Goal: Task Accomplishment & Management: Manage account settings

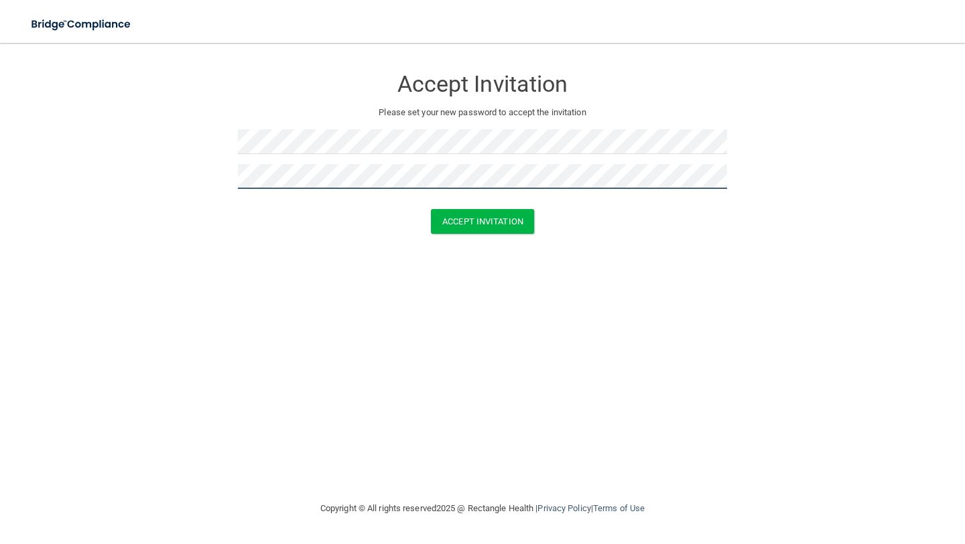
click at [431, 209] on button "Accept Invitation" at bounding box center [482, 221] width 103 height 25
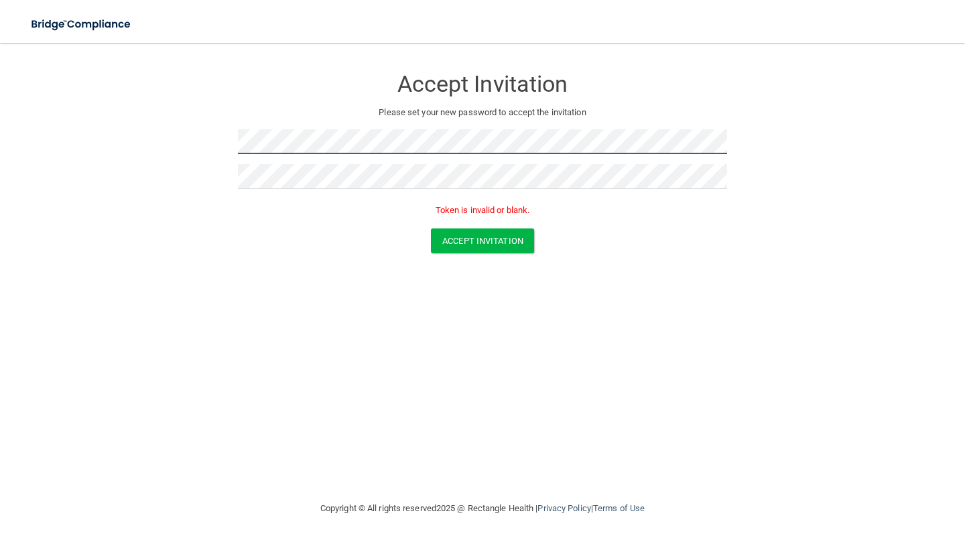
click at [169, 139] on form "Accept Invitation Please set your new password to accept the invitation Token i…" at bounding box center [483, 162] width 912 height 213
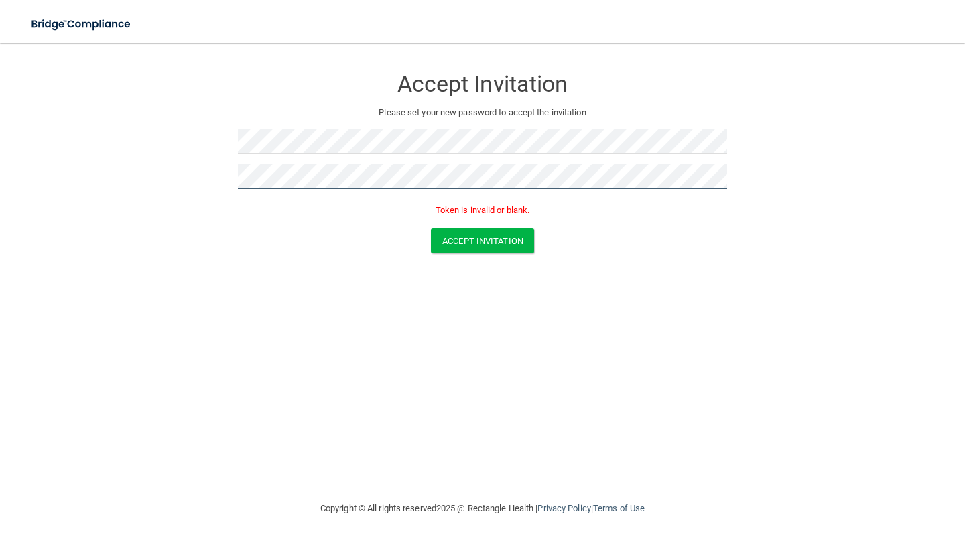
click at [431, 229] on button "Accept Invitation" at bounding box center [482, 241] width 103 height 25
click at [469, 256] on form "Accept Invitation Please set your new password to accept the invitation Token i…" at bounding box center [483, 162] width 912 height 213
click at [467, 242] on button "Accept Invitation" at bounding box center [482, 241] width 103 height 25
click at [491, 241] on button "Accept Invitation" at bounding box center [482, 241] width 103 height 25
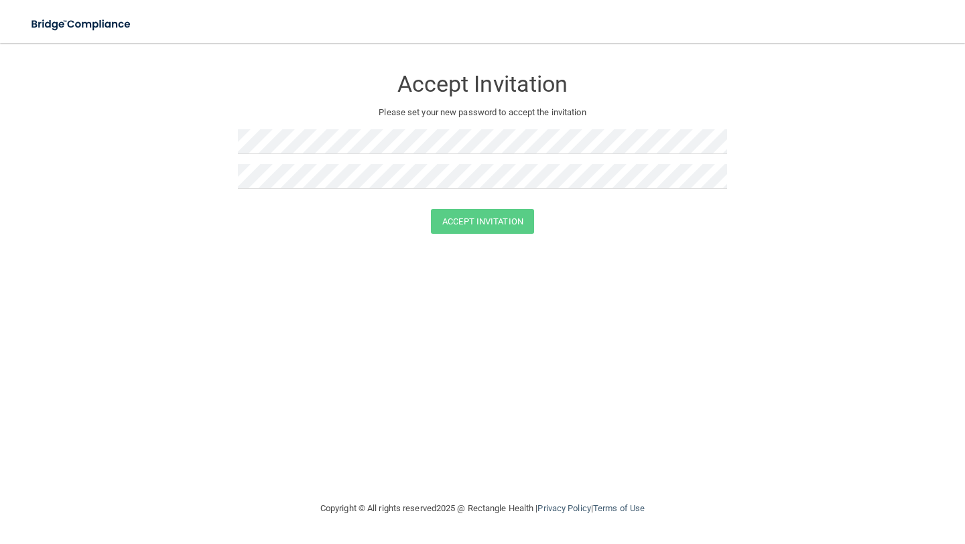
click at [635, 200] on div at bounding box center [482, 204] width 489 height 10
click at [235, 139] on form "Accept Invitation Please set your new password to accept the invitation Accept …" at bounding box center [483, 153] width 912 height 194
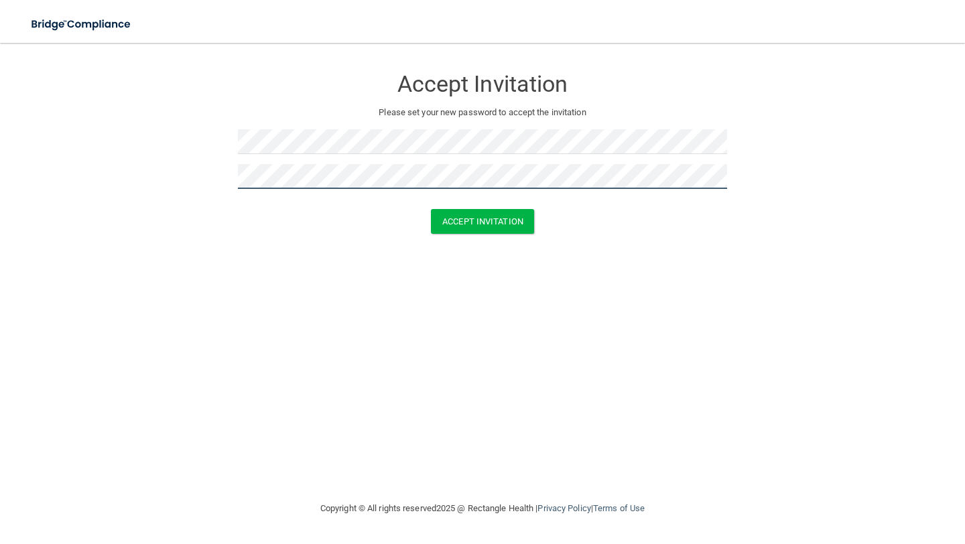
click at [431, 209] on button "Accept Invitation" at bounding box center [482, 221] width 103 height 25
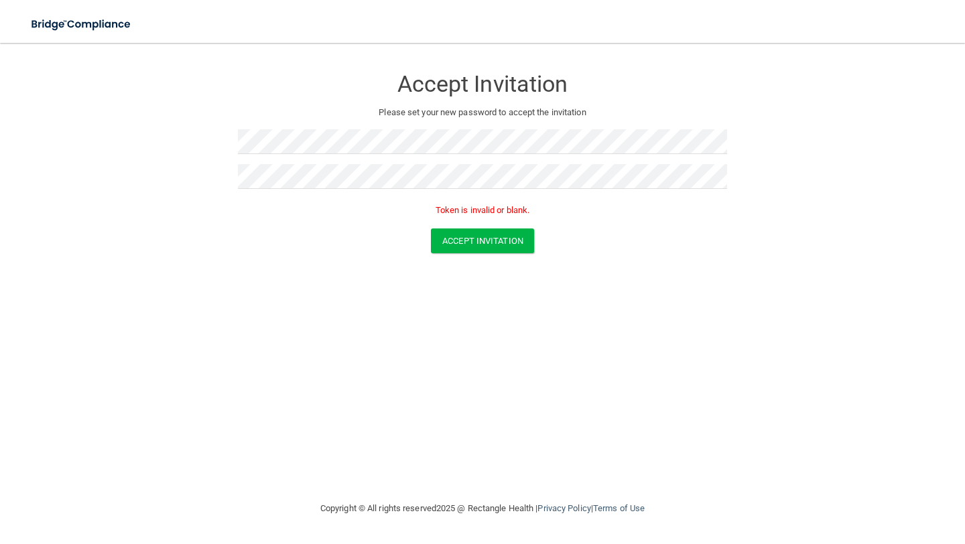
click at [499, 254] on form "Accept Invitation Please set your new password to accept the invitation Token i…" at bounding box center [483, 162] width 912 height 213
click at [481, 241] on button "Accept Invitation" at bounding box center [482, 241] width 103 height 25
click at [261, 199] on div at bounding box center [482, 204] width 489 height 10
click at [441, 217] on button "Accept Invitation" at bounding box center [482, 221] width 103 height 25
click at [209, 126] on form "Accept Invitation Please set your new password to accept the invitation Token i…" at bounding box center [483, 162] width 912 height 213
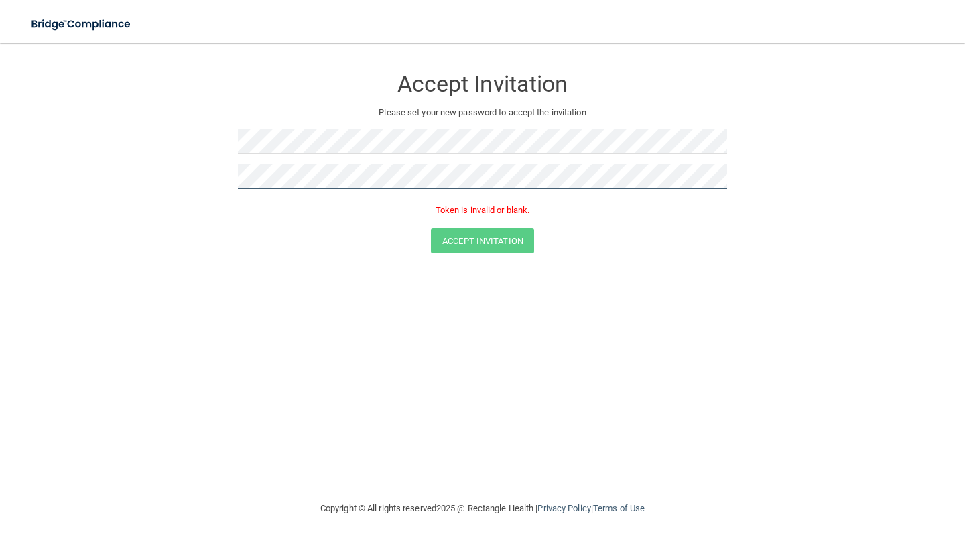
click at [176, 160] on form "Accept Invitation Please set your new password to accept the invitation Token i…" at bounding box center [483, 162] width 912 height 213
click at [514, 215] on p "Token is invalid or blank." at bounding box center [482, 210] width 489 height 16
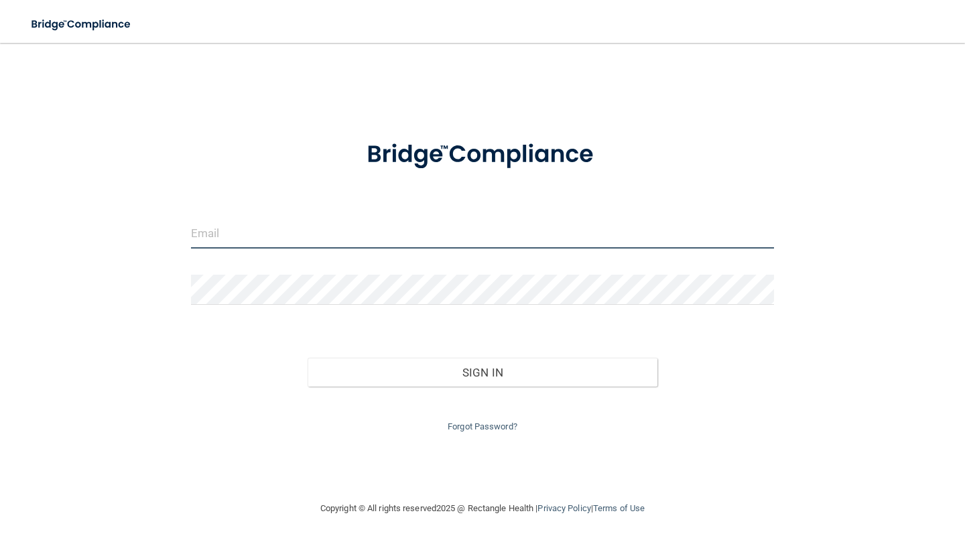
click at [307, 242] on input "email" at bounding box center [482, 234] width 583 height 30
type input "[EMAIL_ADDRESS][DOMAIN_NAME]"
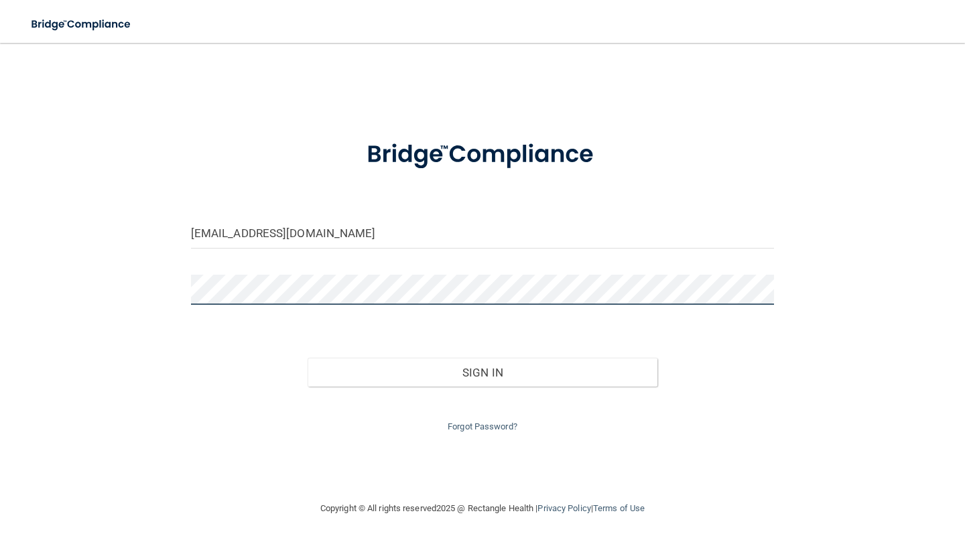
click at [308, 358] on button "Sign In" at bounding box center [483, 373] width 350 height 30
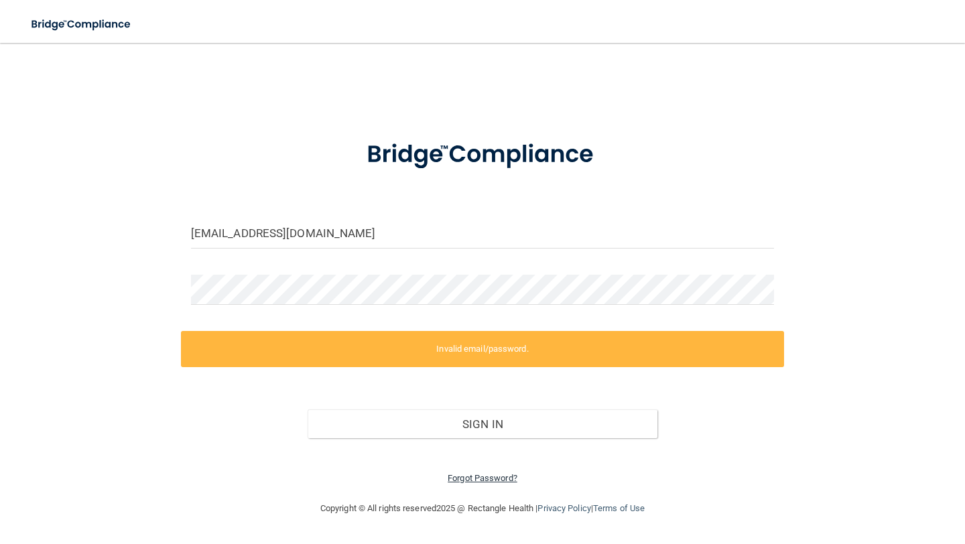
click at [502, 477] on link "Forgot Password?" at bounding box center [483, 478] width 70 height 10
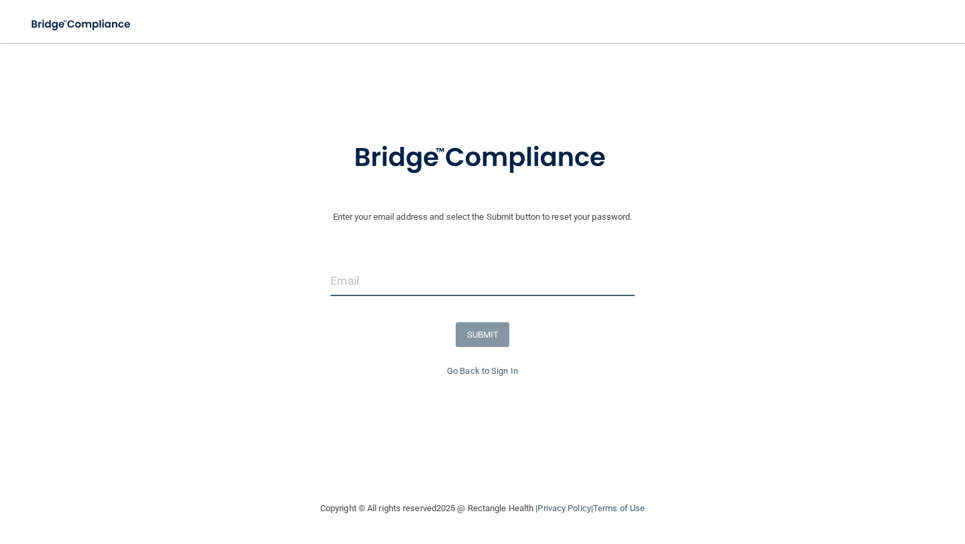
click at [390, 286] on input "email" at bounding box center [483, 281] width 304 height 30
type input "[EMAIL_ADDRESS][DOMAIN_NAME]"
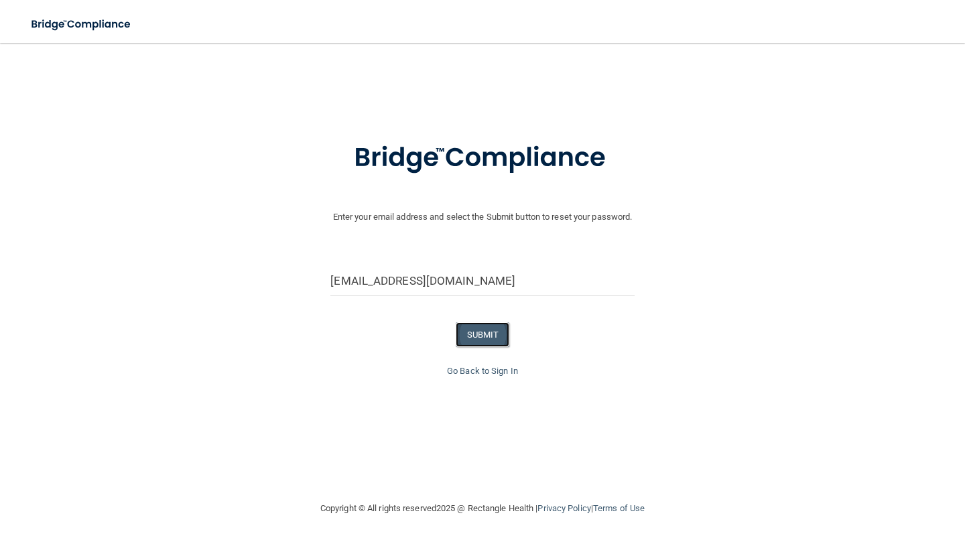
click at [479, 343] on button "SUBMIT" at bounding box center [483, 334] width 54 height 25
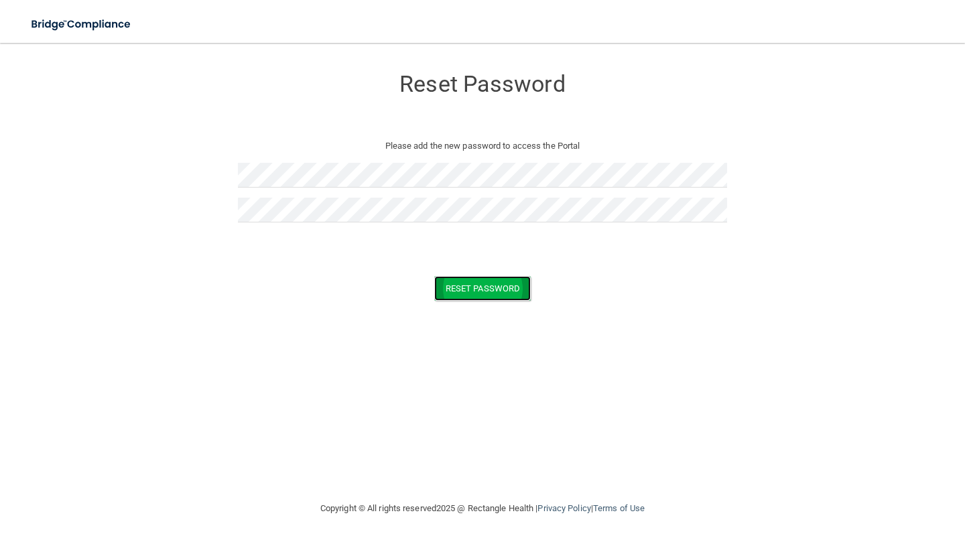
click at [461, 285] on button "Reset Password" at bounding box center [482, 288] width 97 height 25
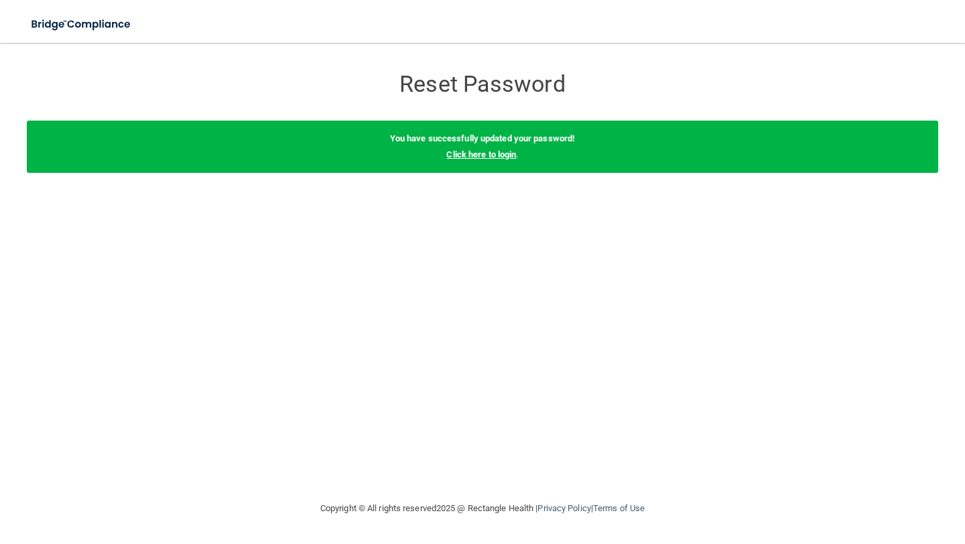
click at [484, 157] on link "Click here to login" at bounding box center [482, 155] width 70 height 10
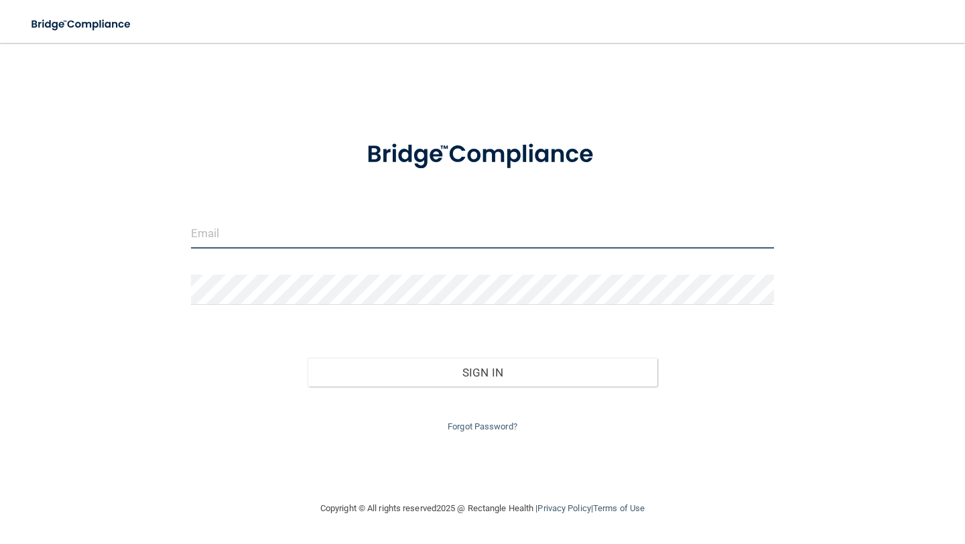
click at [396, 225] on input "email" at bounding box center [482, 234] width 583 height 30
type input "[EMAIL_ADDRESS][DOMAIN_NAME]"
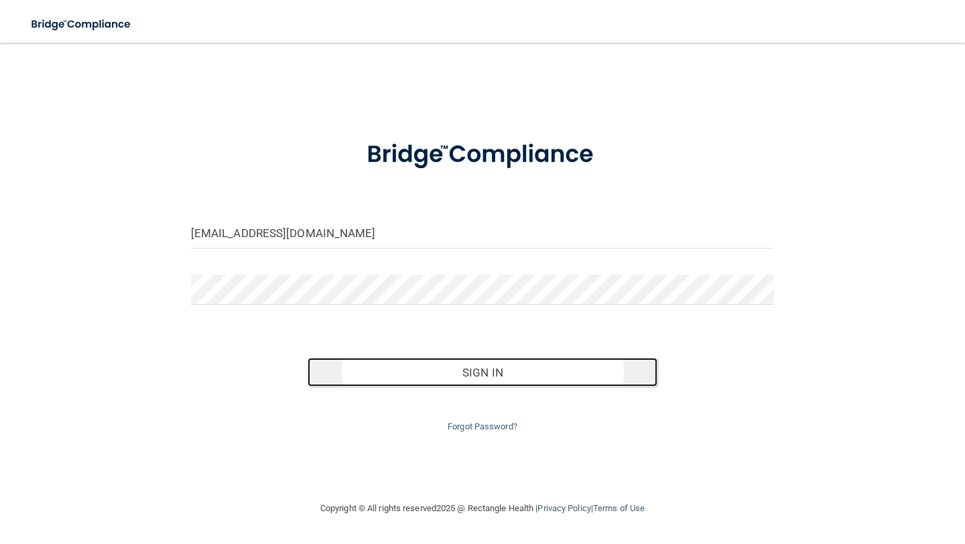
click at [419, 381] on button "Sign In" at bounding box center [483, 373] width 350 height 30
